Goal: Browse casually

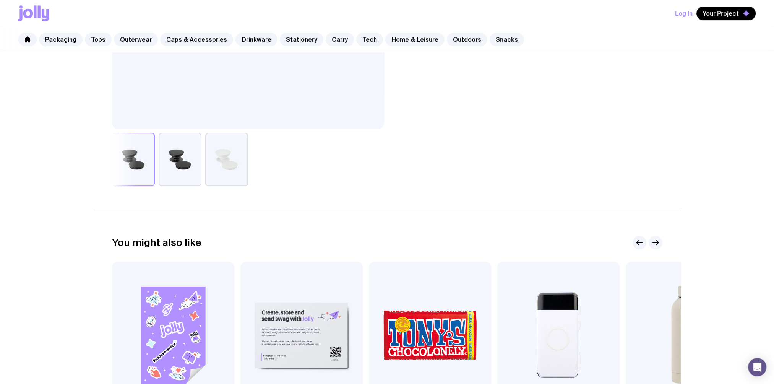
scroll to position [382, 0]
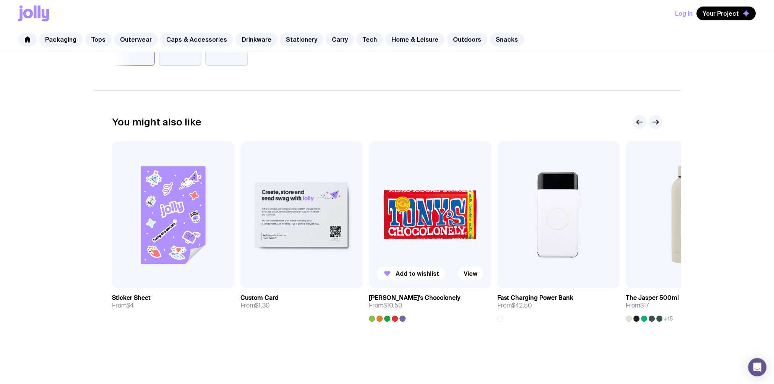
click at [413, 226] on img at bounding box center [430, 214] width 122 height 147
